Goal: Task Accomplishment & Management: Manage account settings

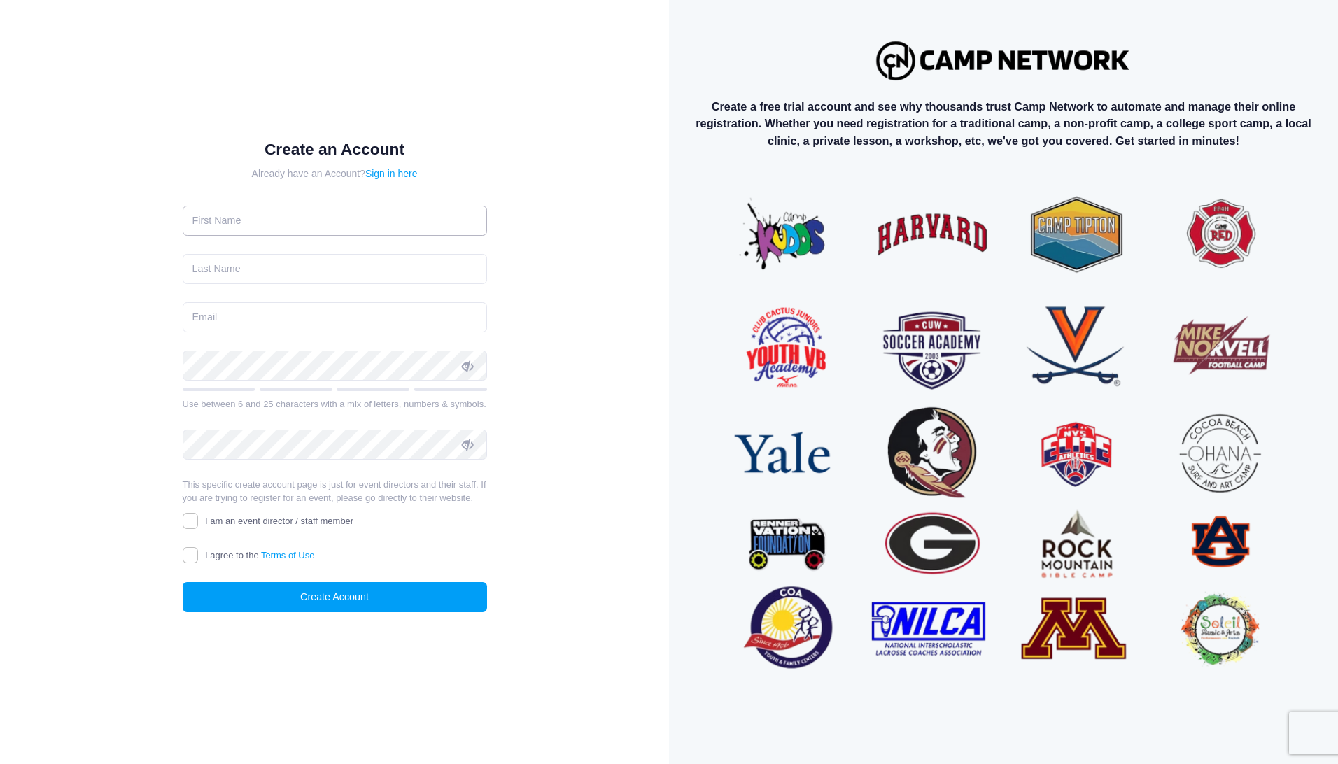
click at [355, 211] on input "text" at bounding box center [335, 221] width 304 height 30
type input "james"
type input "cunningham"
type input "jcunningham@odysseyre.com"
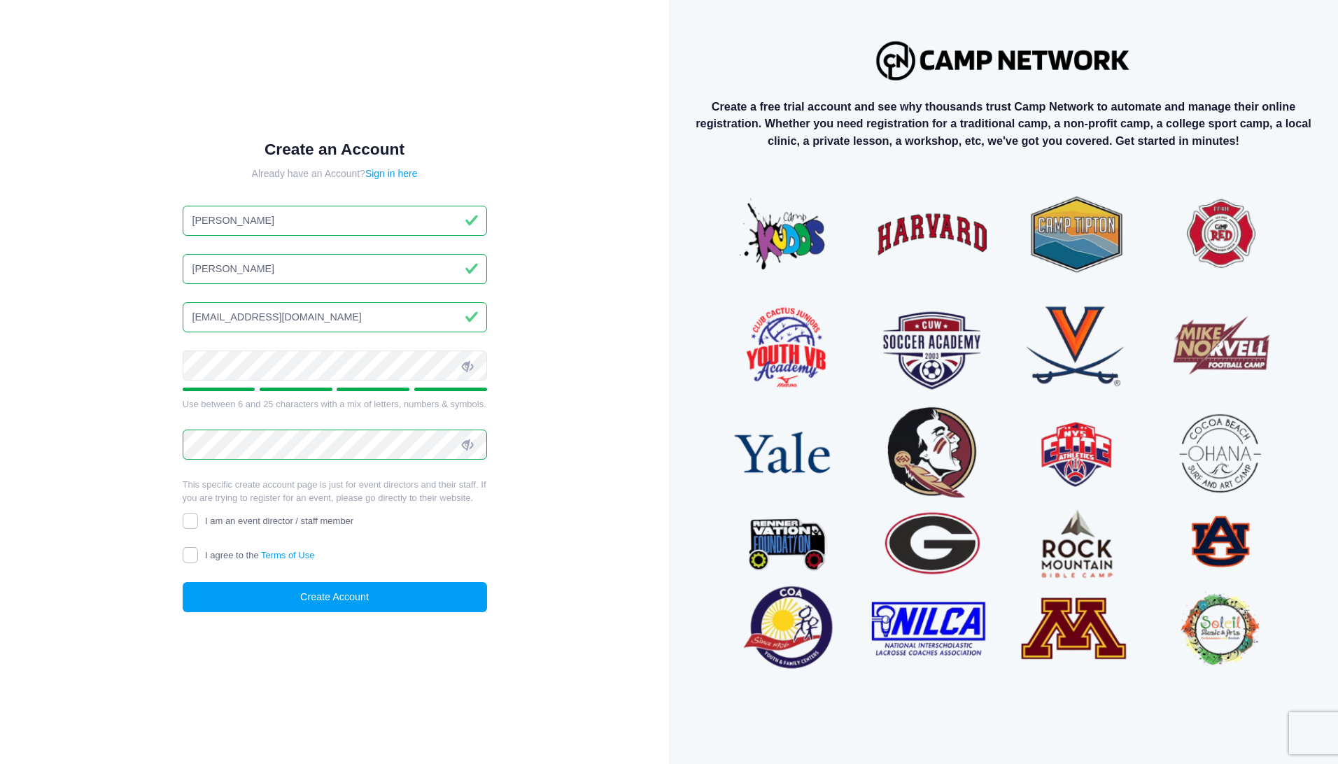
click at [188, 551] on input "I agree to the Terms of Use" at bounding box center [191, 555] width 16 height 16
checkbox input "true"
click at [277, 599] on button "Create Account" at bounding box center [335, 597] width 304 height 30
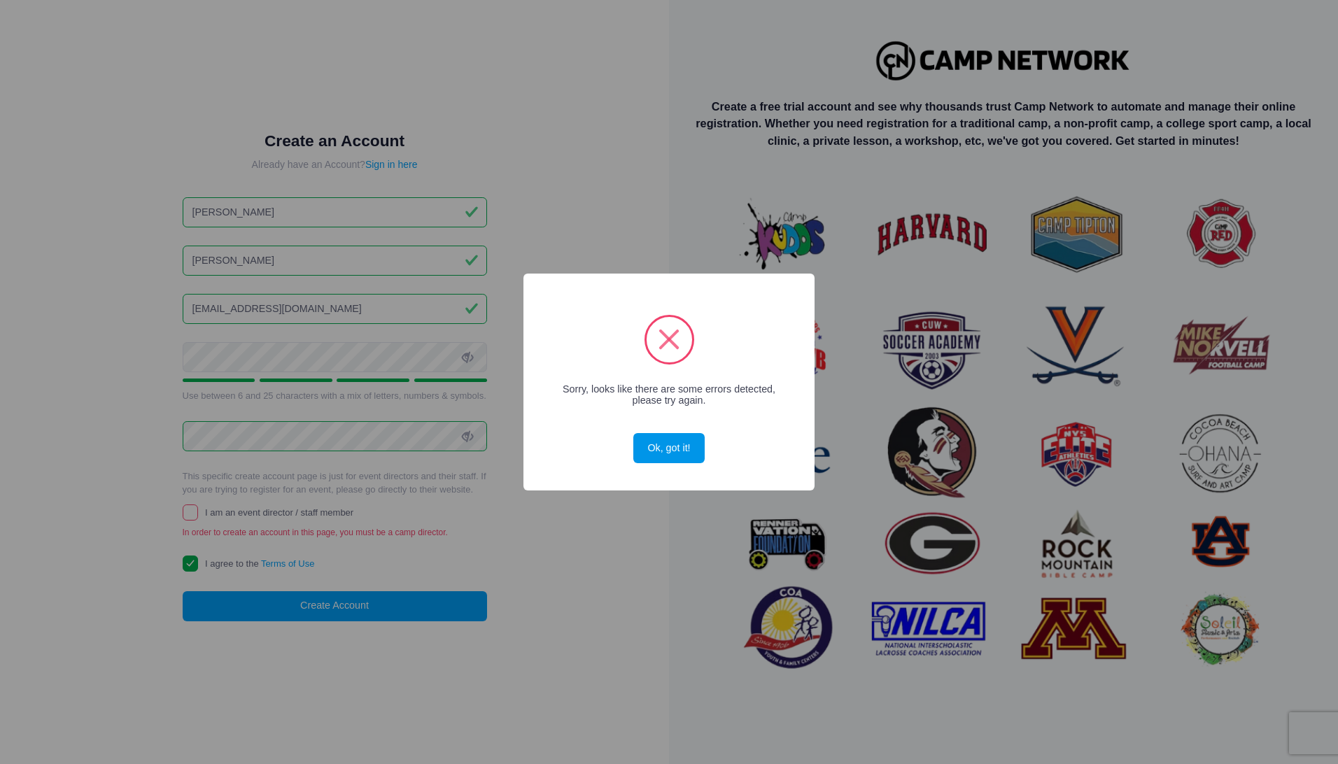
click at [675, 443] on button "Ok, got it!" at bounding box center [668, 448] width 71 height 30
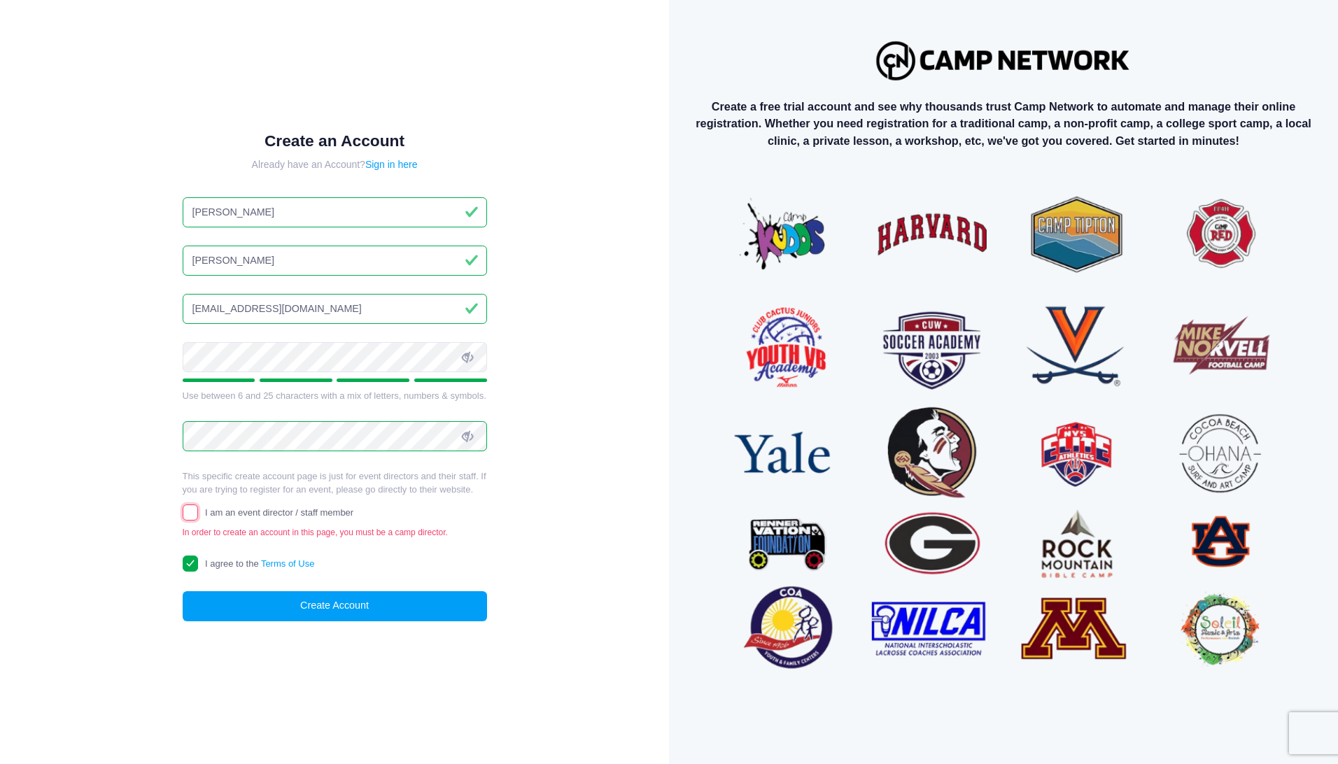
click at [184, 514] on input "I am an event director / staff member" at bounding box center [191, 513] width 16 height 16
checkbox input "true"
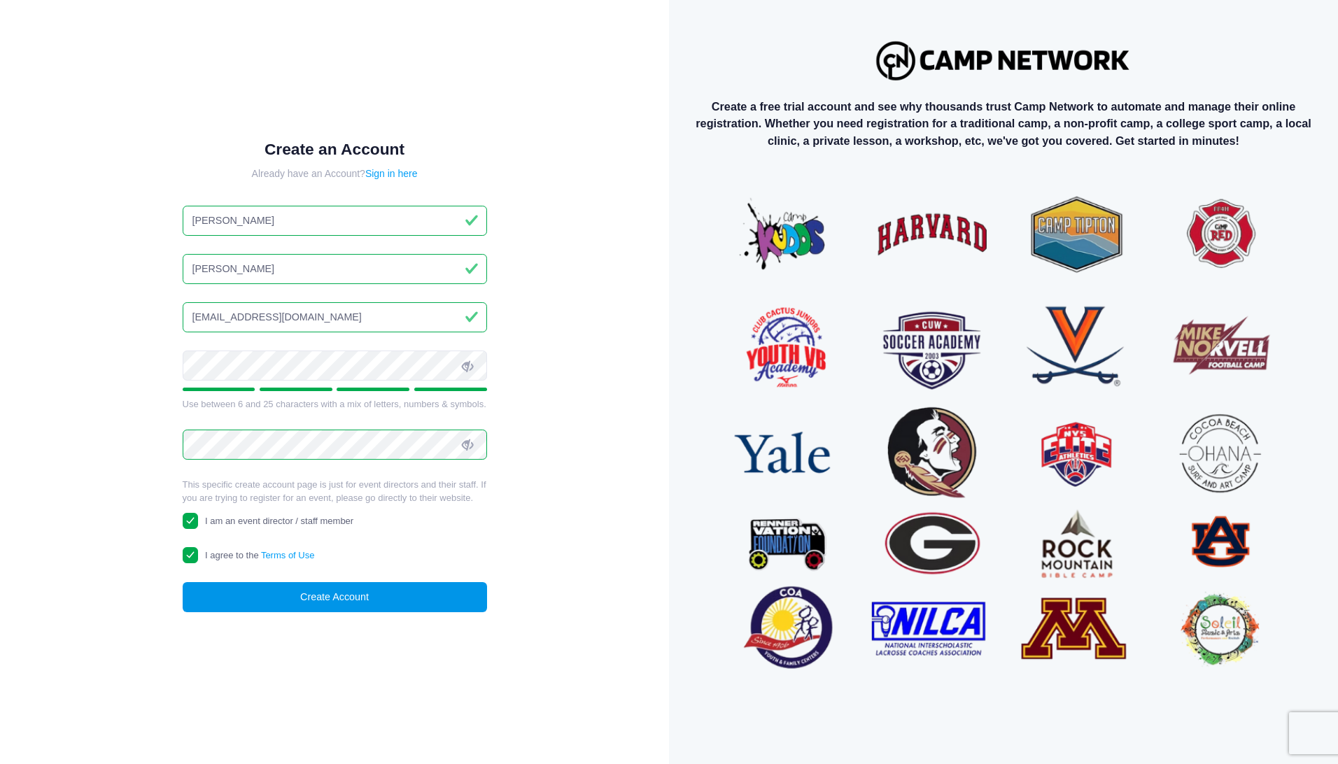
click at [304, 597] on button "Create Account" at bounding box center [335, 597] width 304 height 30
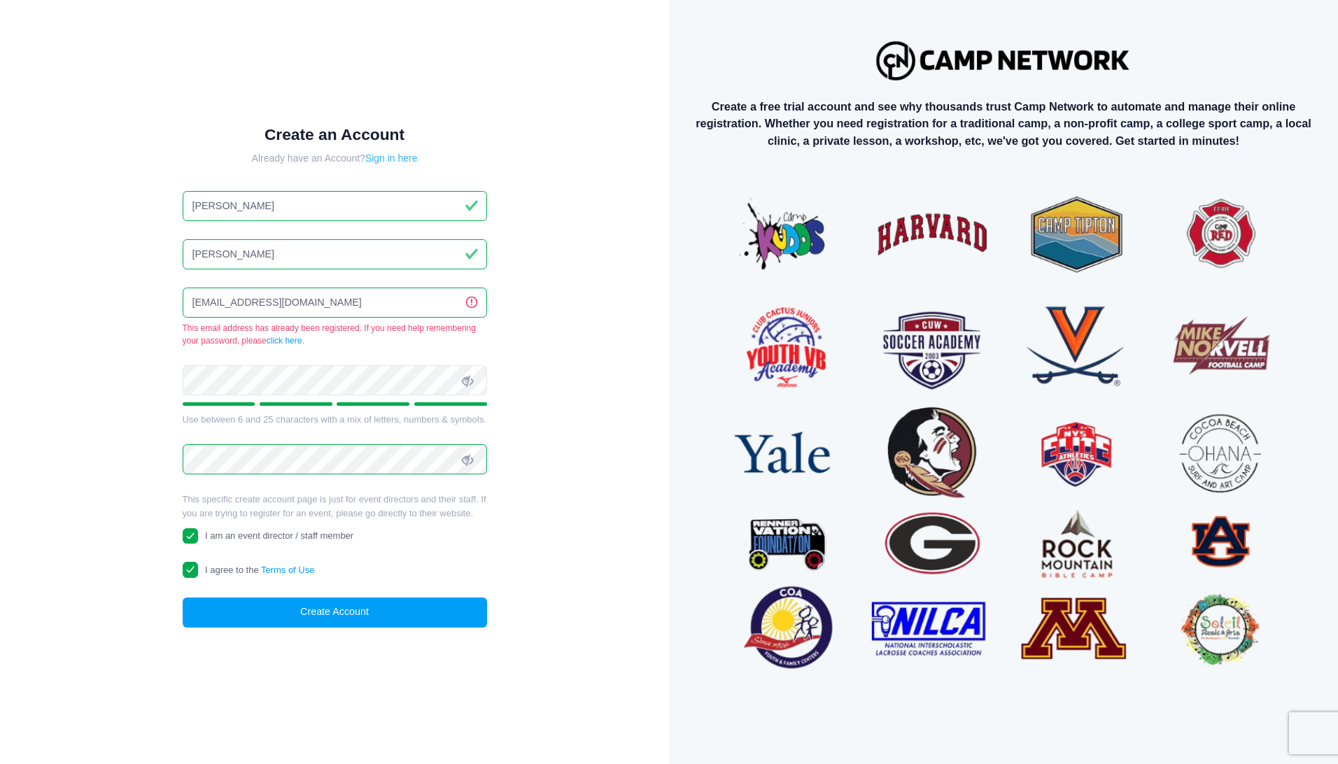
click at [405, 161] on link "Sign in here" at bounding box center [391, 158] width 52 height 11
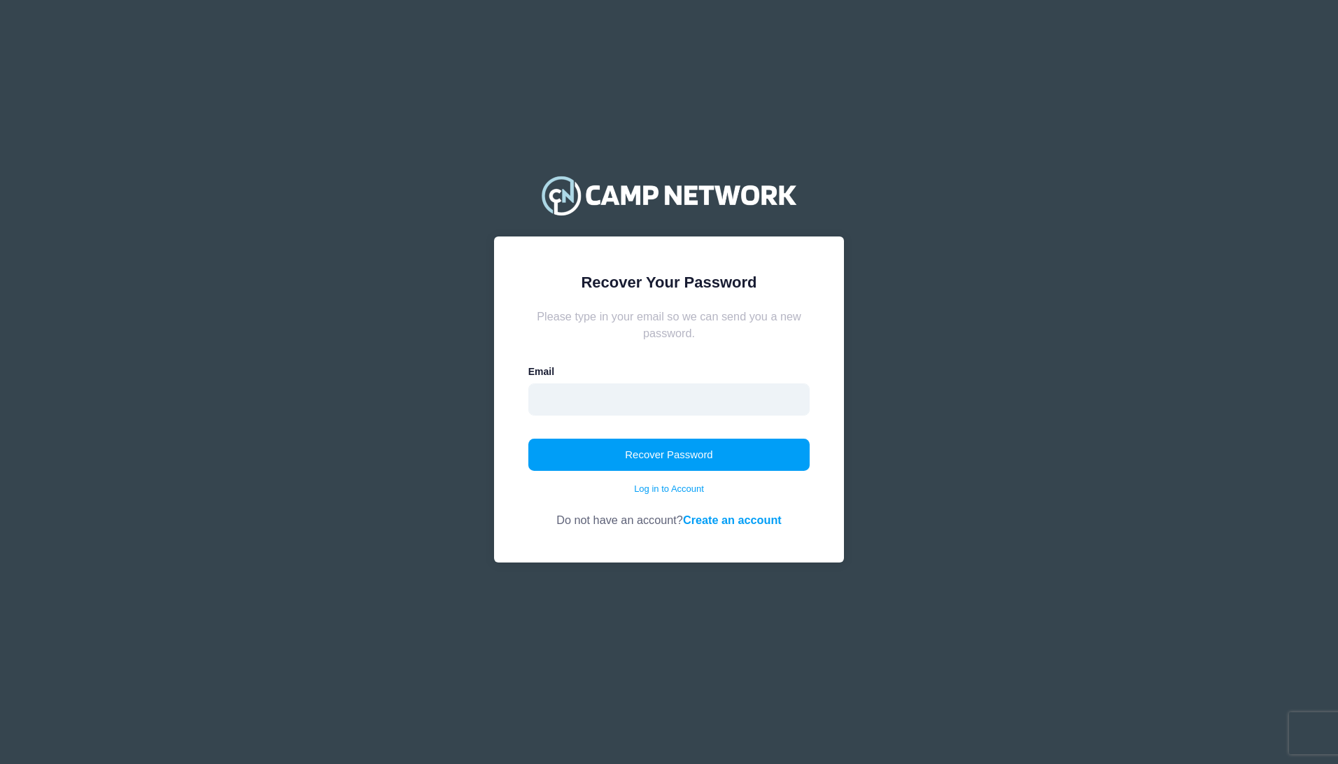
click at [649, 406] on input "email" at bounding box center [669, 399] width 282 height 32
type input "jcunningham@odysseyre.com"
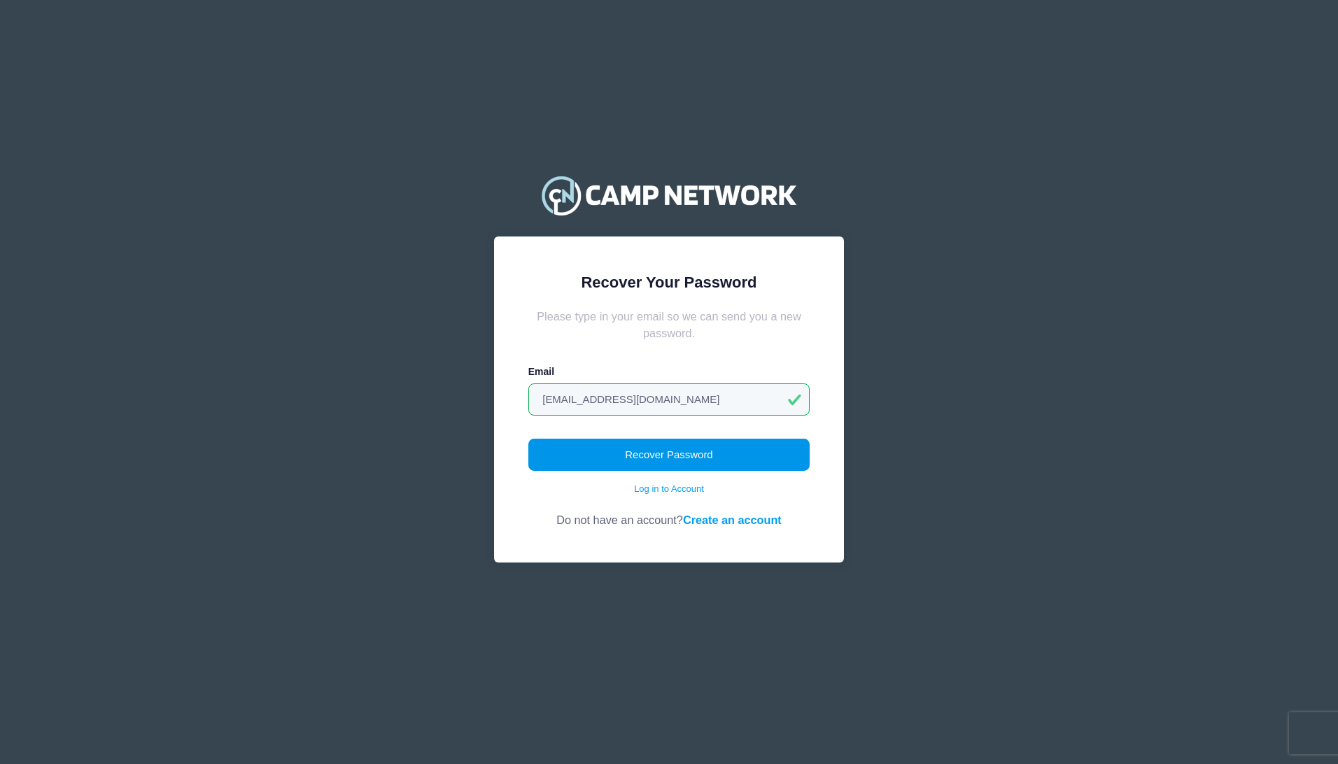
click at [665, 462] on button "Recover Password" at bounding box center [669, 455] width 282 height 32
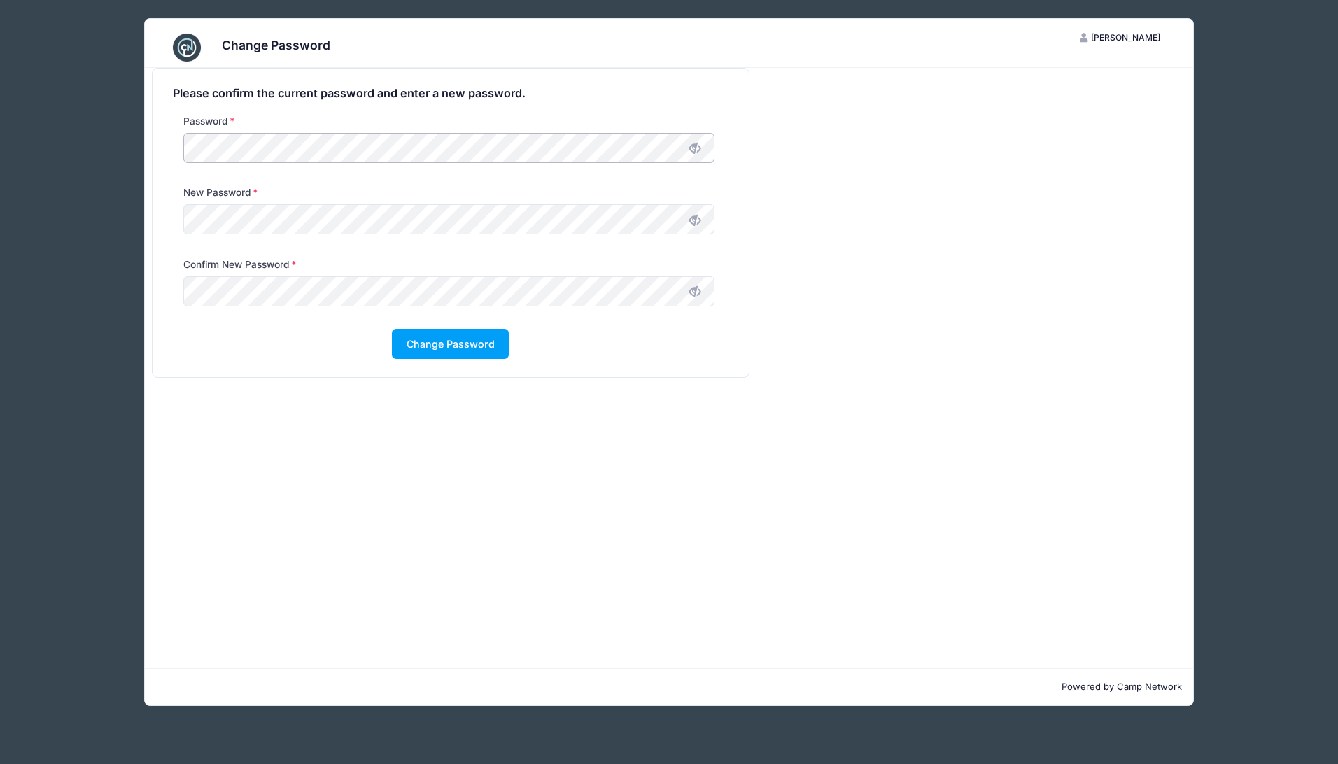
click at [99, 148] on div "Change Password JC James Cunningham My Account Logout Please confirm the curren…" at bounding box center [669, 362] width 1260 height 724
click at [425, 354] on button "Change Password" at bounding box center [450, 344] width 117 height 30
click at [52, 229] on div "Change Password JC James Cunningham My Account Logout Please confirm the curren…" at bounding box center [669, 362] width 1260 height 724
click at [74, 295] on div "Change Password JC James Cunningham My Account Logout Please confirm the curren…" at bounding box center [669, 362] width 1260 height 724
click at [477, 353] on button "Change Password" at bounding box center [450, 344] width 117 height 30
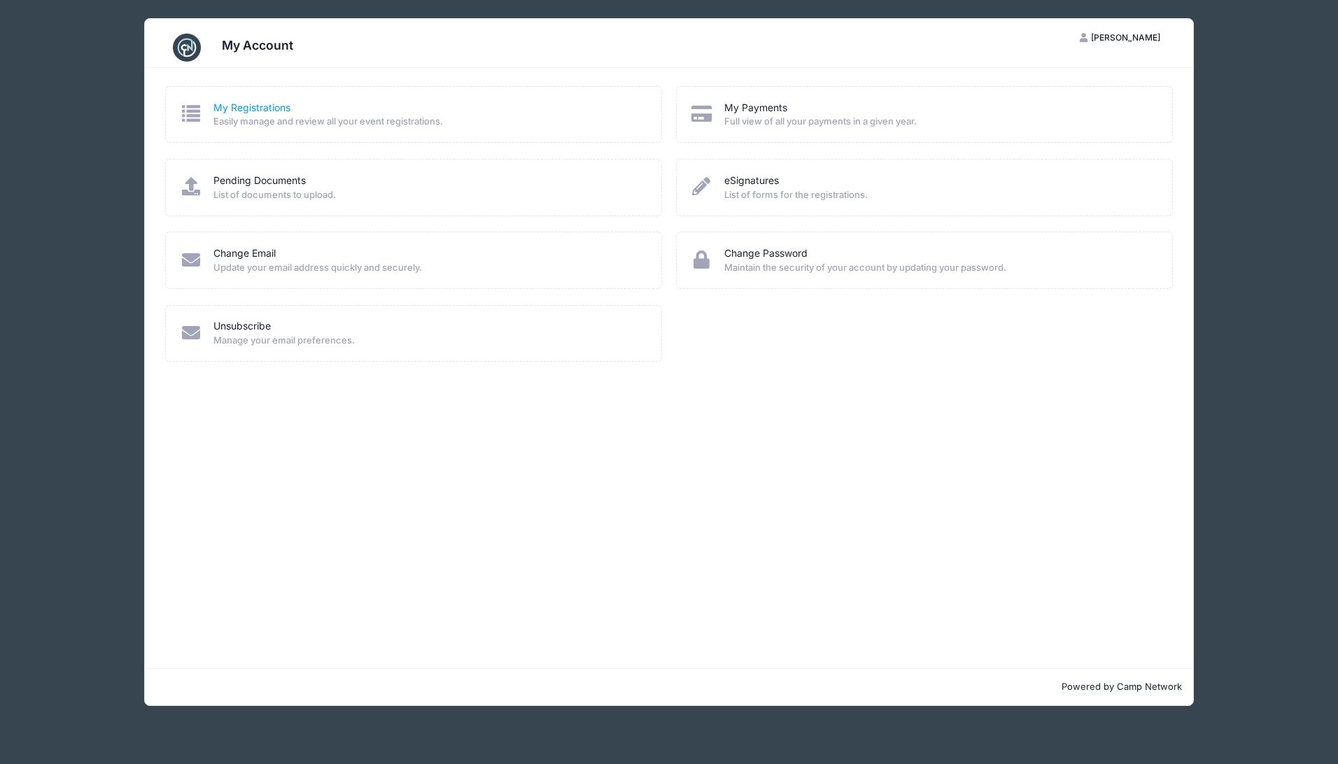
click at [232, 109] on link "My Registrations" at bounding box center [251, 108] width 77 height 15
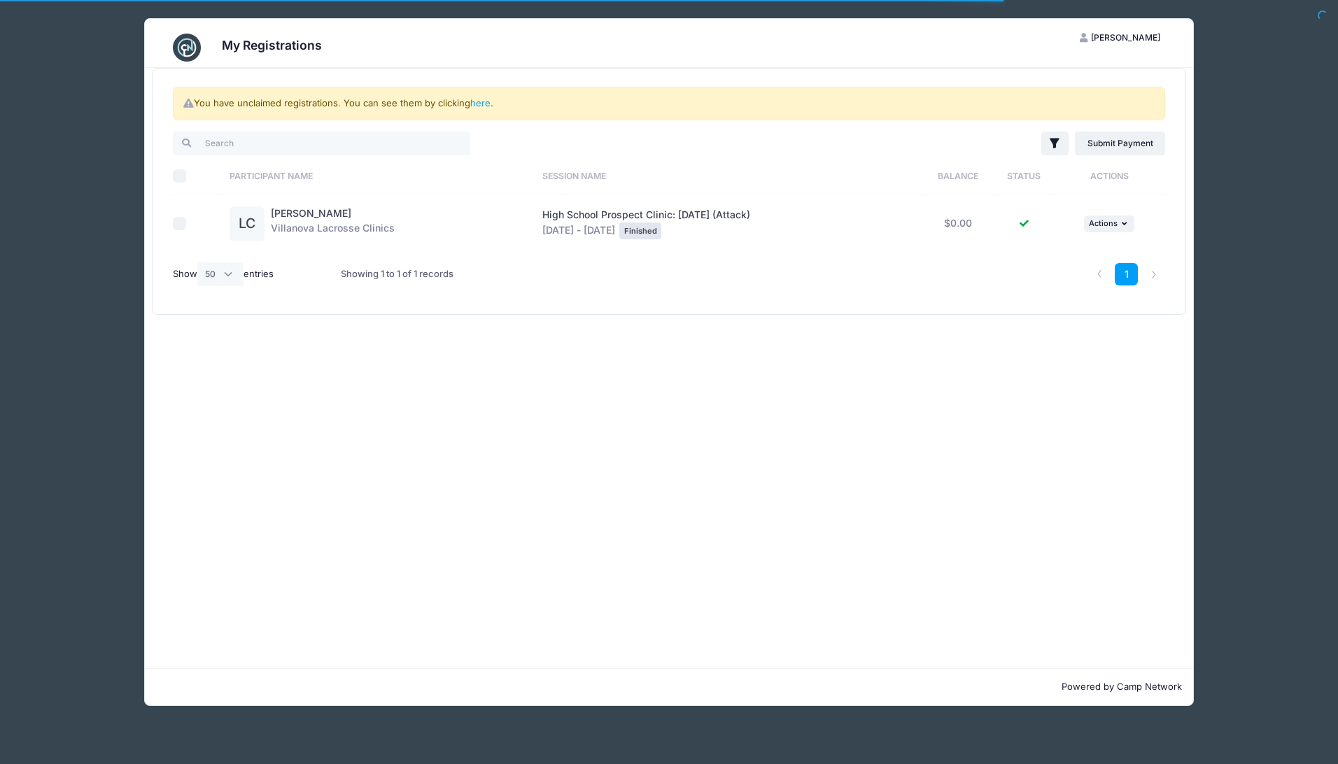
select select "50"
click at [1150, 272] on li at bounding box center [1153, 274] width 23 height 23
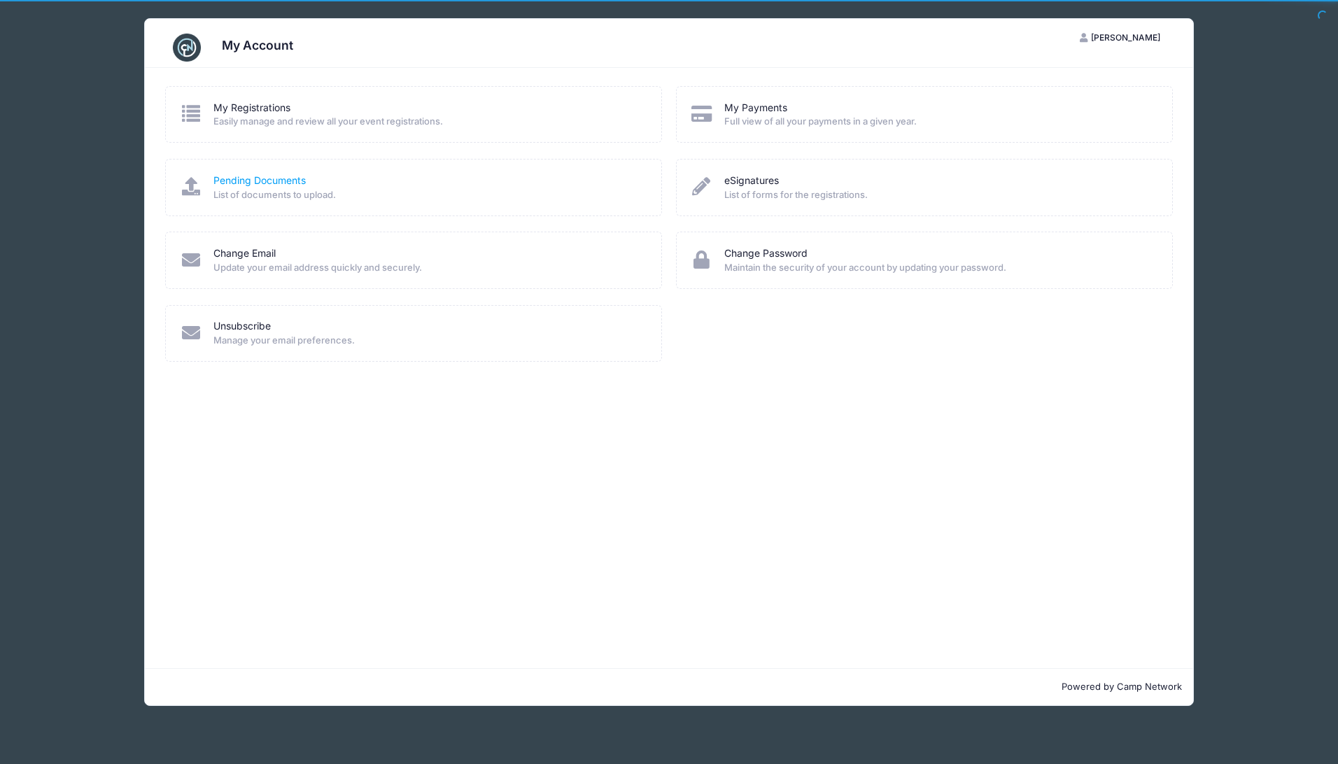
click at [272, 181] on link "Pending Documents" at bounding box center [259, 181] width 92 height 15
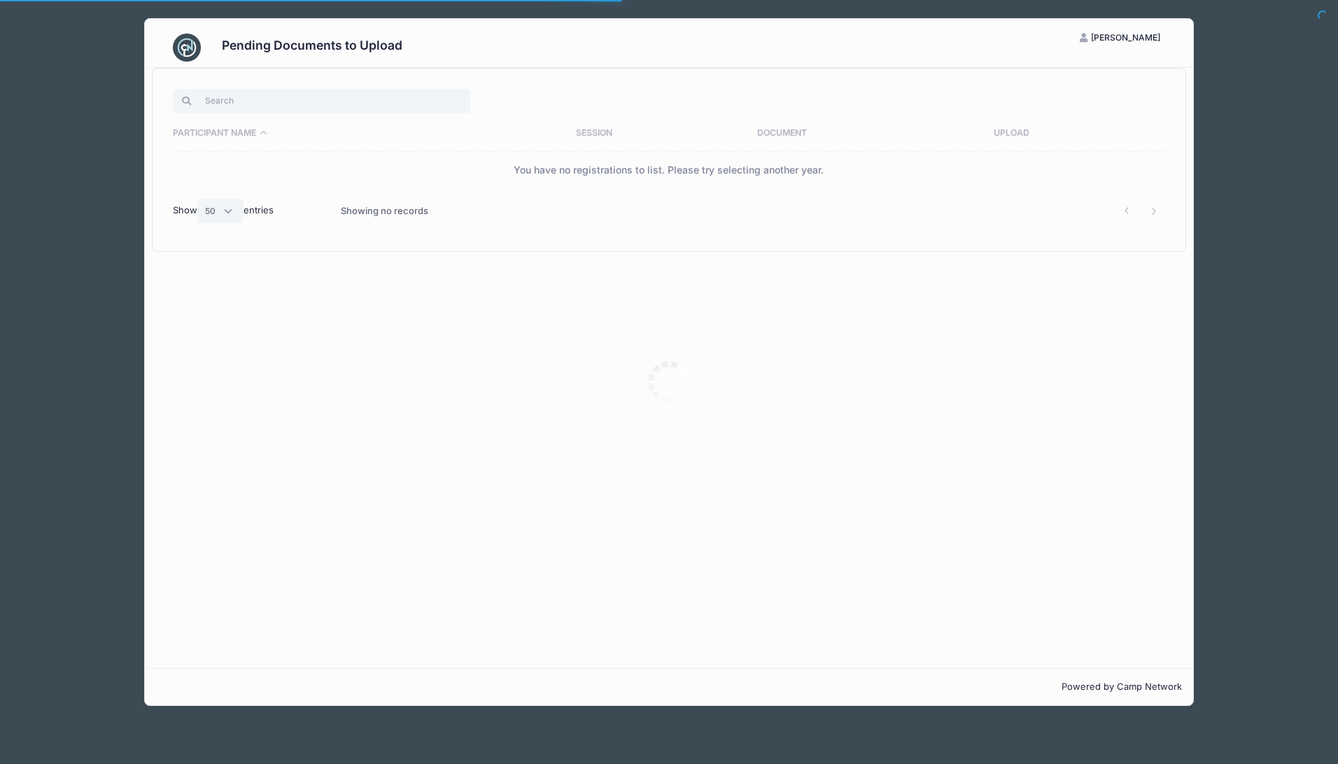
select select "50"
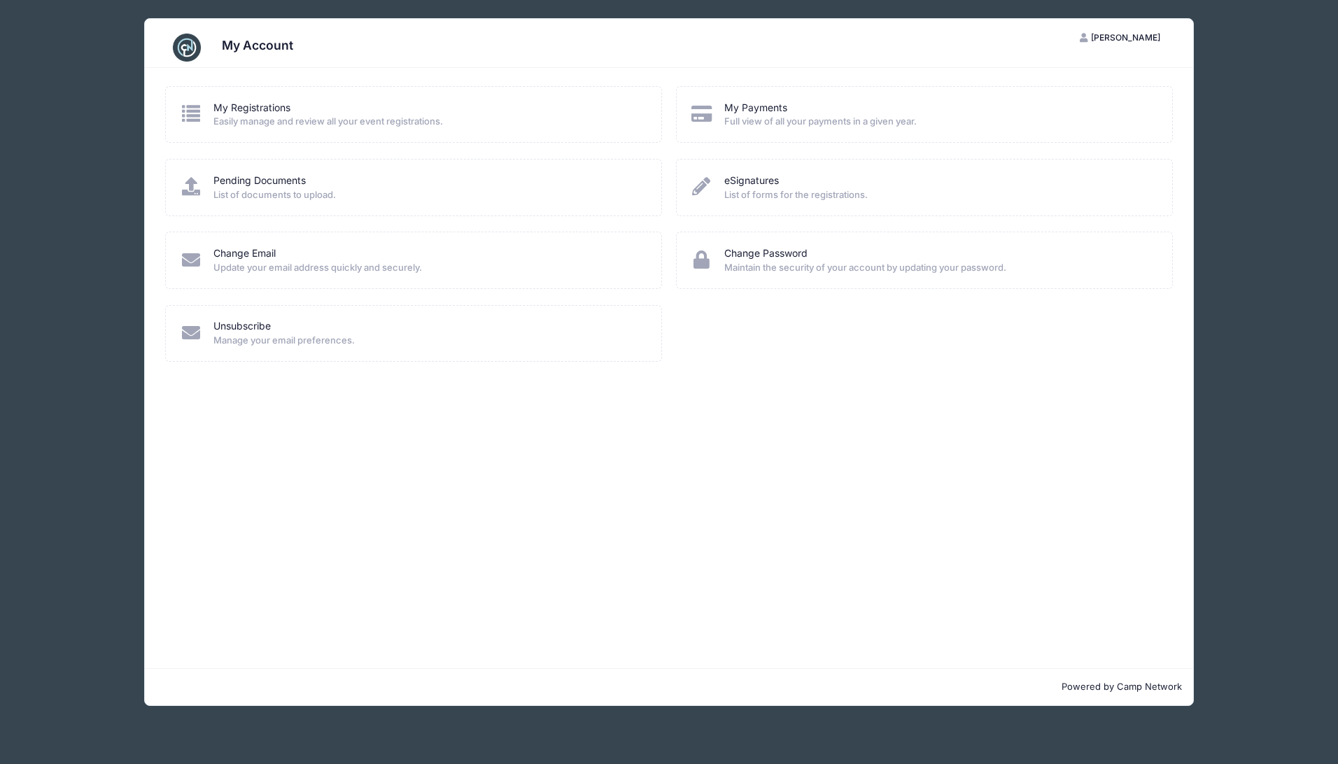
click at [189, 42] on img at bounding box center [187, 48] width 28 height 28
click at [1143, 38] on span "[PERSON_NAME]" at bounding box center [1125, 37] width 69 height 10
click at [1043, 107] on link "Logout" at bounding box center [1086, 108] width 162 height 27
